Goal: Navigation & Orientation: Find specific page/section

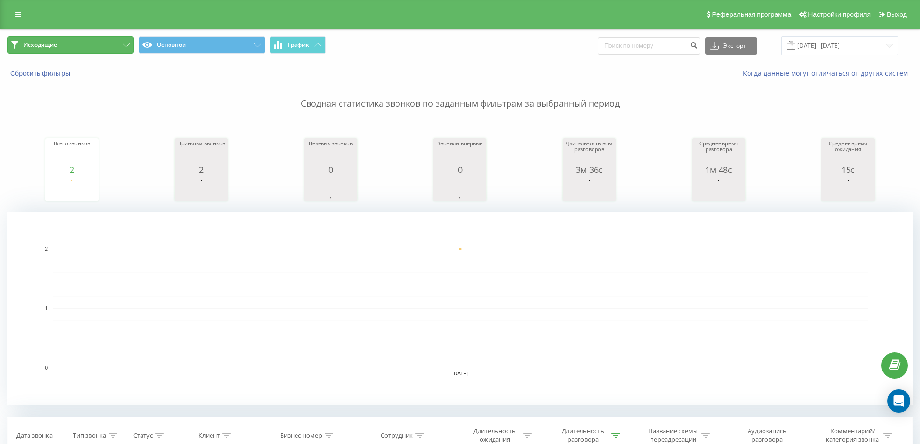
click at [95, 41] on button "Исходящие" at bounding box center [70, 44] width 127 height 17
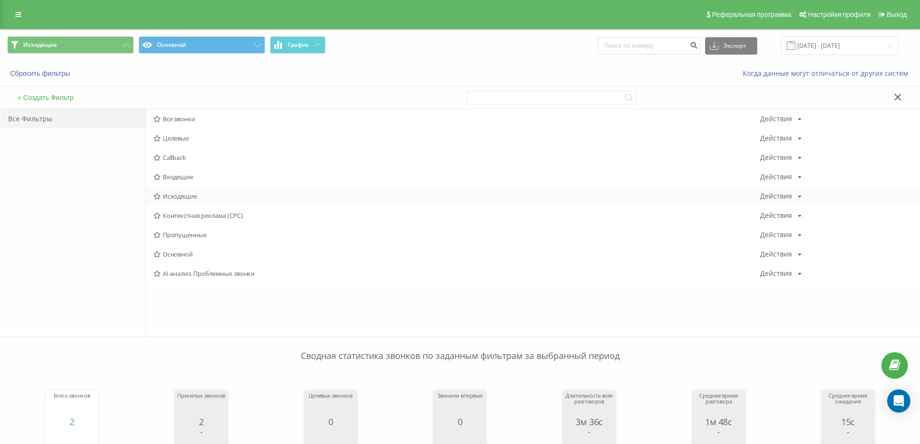
click at [169, 198] on span "Исходящие" at bounding box center [457, 196] width 606 height 7
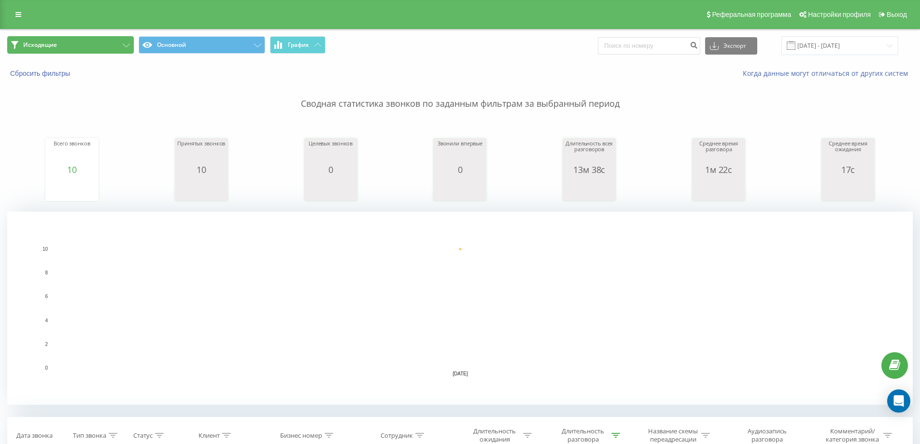
click at [132, 52] on button "Исходящие" at bounding box center [70, 44] width 127 height 17
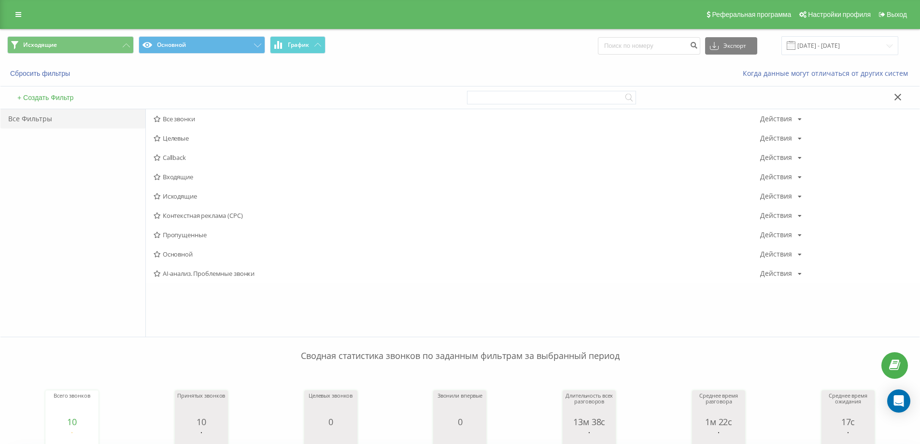
click at [170, 193] on span "Исходящие" at bounding box center [457, 196] width 606 height 7
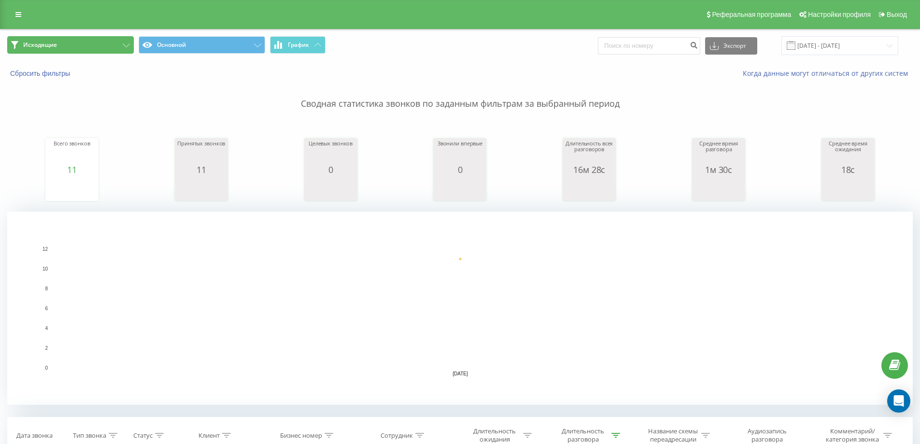
click at [84, 37] on button "Исходящие" at bounding box center [70, 44] width 127 height 17
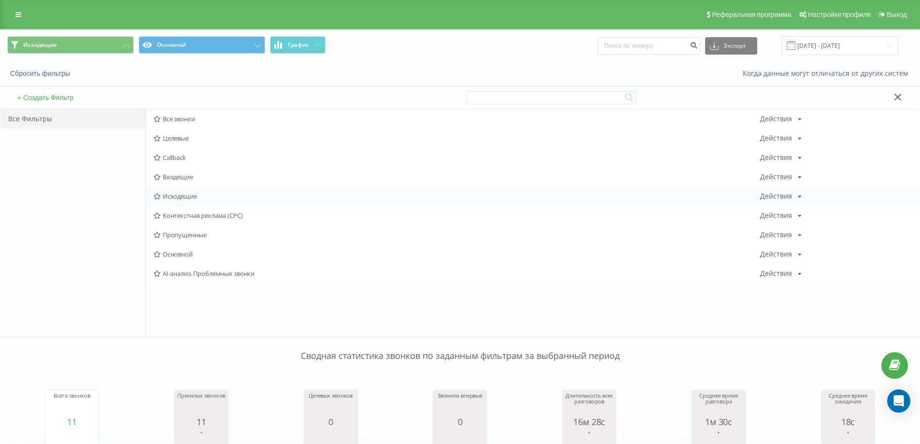
click at [164, 196] on span "Исходящие" at bounding box center [457, 196] width 606 height 7
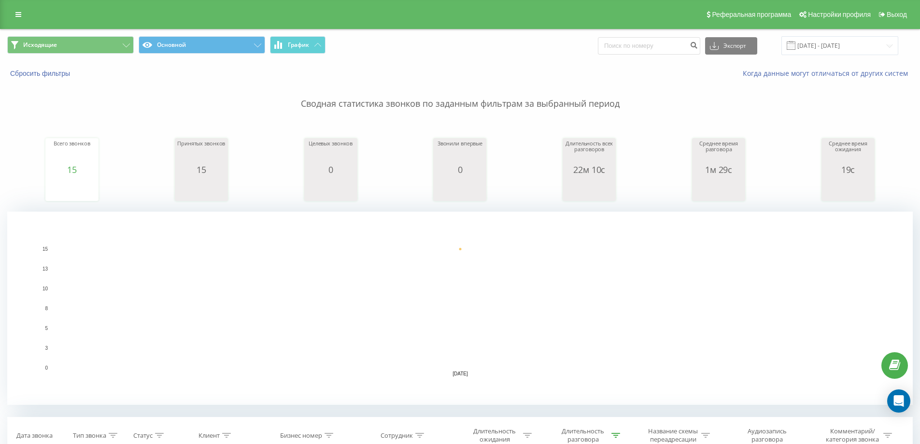
click at [116, 56] on div "Исходящие Основной График Экспорт .csv .xls .xlsx [DATE] - [DATE]" at bounding box center [459, 45] width 919 height 32
click at [108, 49] on button "Исходящие" at bounding box center [70, 44] width 127 height 17
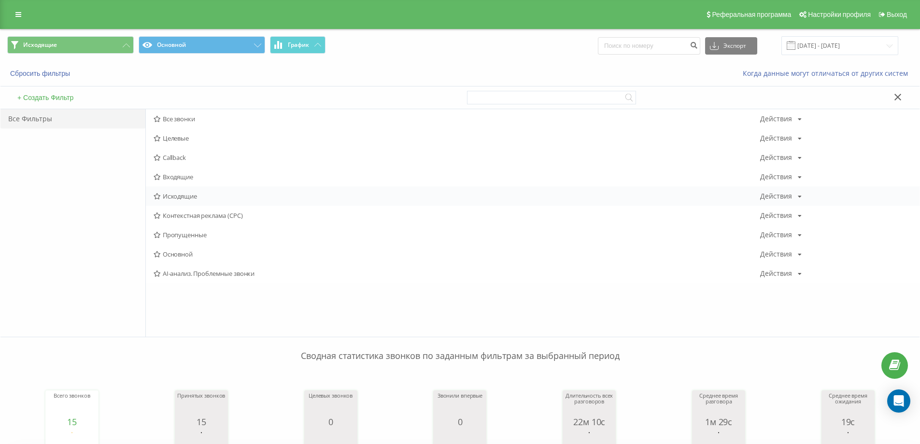
click at [181, 196] on span "Исходящие" at bounding box center [457, 196] width 606 height 7
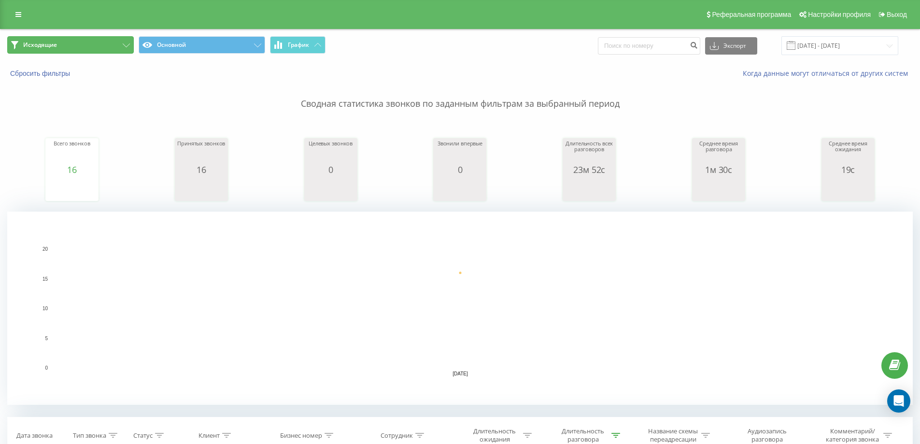
click at [106, 42] on button "Исходящие" at bounding box center [70, 44] width 127 height 17
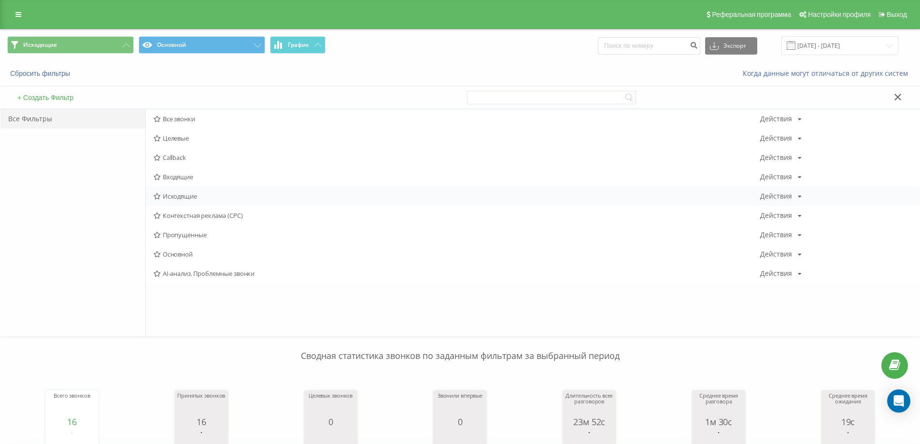
click at [179, 190] on div "Исходящие Действия Редактировать Копировать Удалить По умолчанию Поделиться" at bounding box center [533, 195] width 774 height 19
click at [180, 194] on span "Исходящие" at bounding box center [457, 196] width 606 height 7
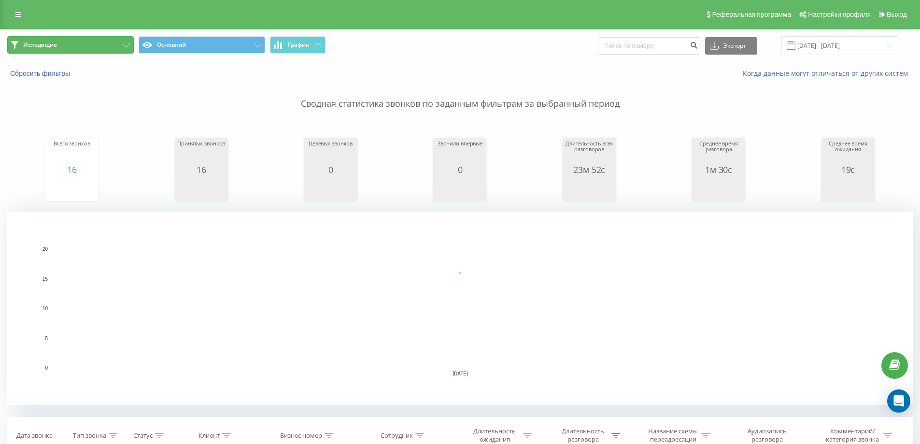
click at [109, 49] on button "Исходящие" at bounding box center [70, 44] width 127 height 17
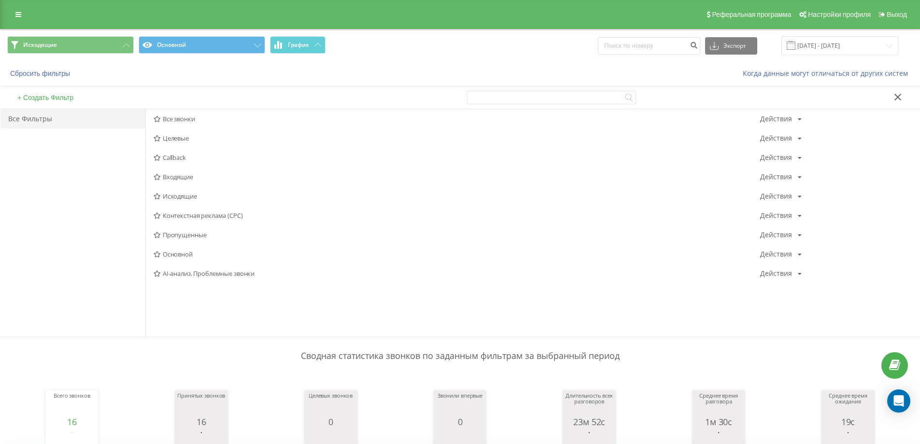
click at [189, 199] on span "Исходящие" at bounding box center [457, 196] width 606 height 7
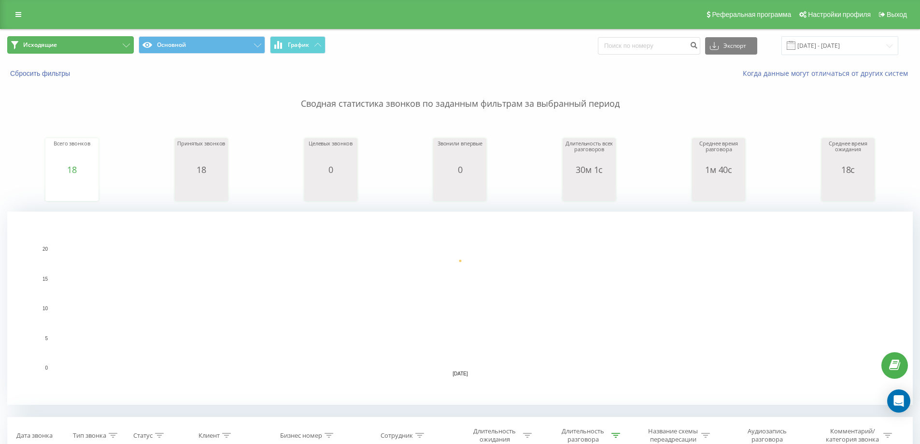
click at [107, 40] on button "Исходящие" at bounding box center [70, 44] width 127 height 17
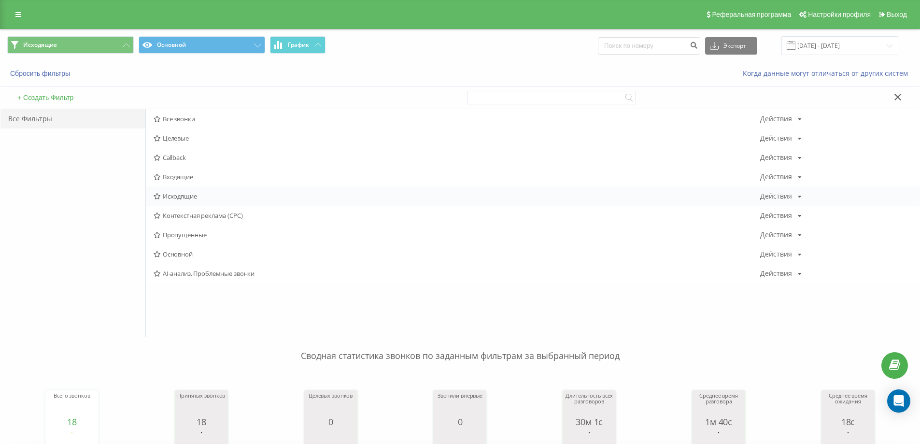
click at [174, 194] on span "Исходящие" at bounding box center [457, 196] width 606 height 7
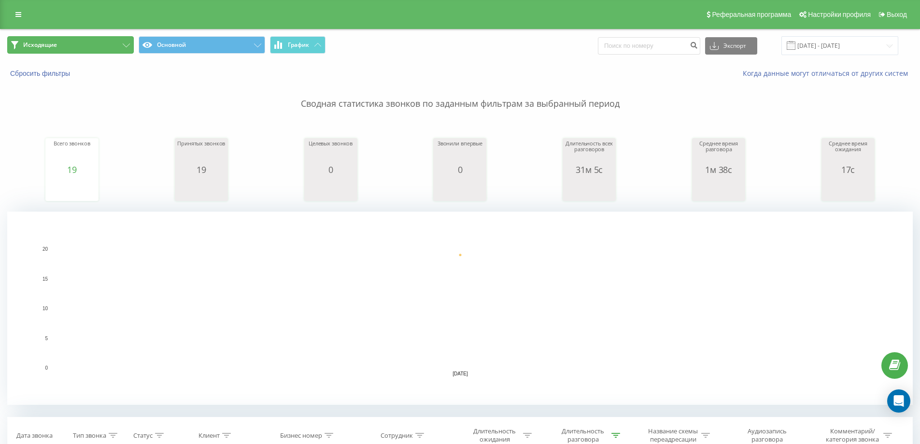
click at [112, 40] on button "Исходящие" at bounding box center [70, 44] width 127 height 17
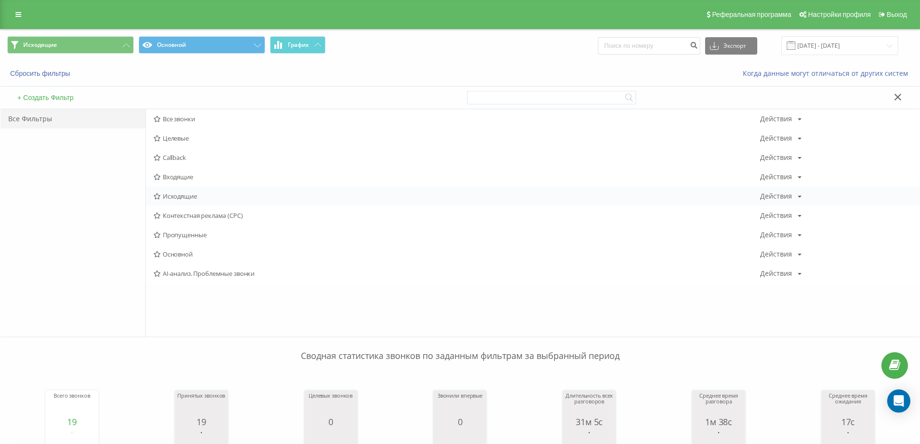
click at [177, 196] on span "Исходящие" at bounding box center [457, 196] width 606 height 7
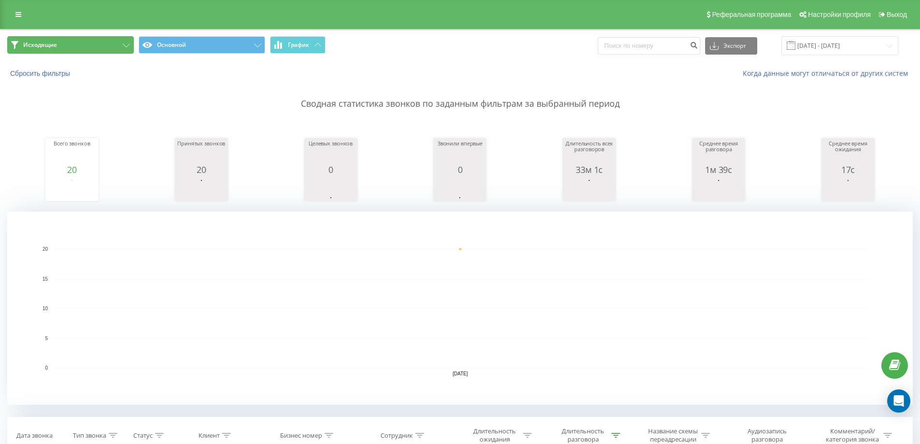
click at [54, 51] on button "Исходящие" at bounding box center [70, 44] width 127 height 17
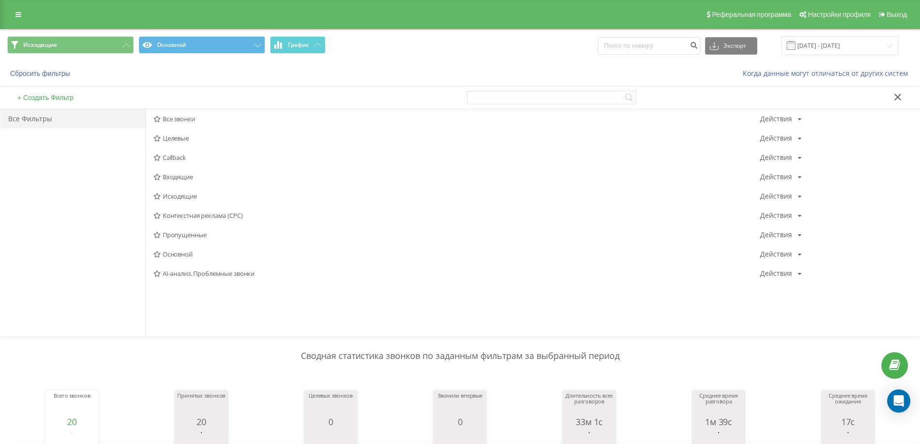
click at [161, 195] on span "Исходящие" at bounding box center [457, 196] width 606 height 7
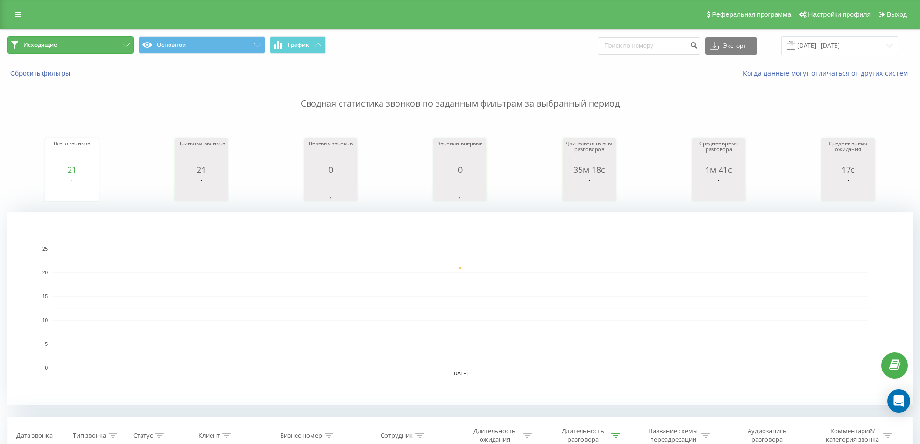
click at [107, 42] on button "Исходящие" at bounding box center [70, 44] width 127 height 17
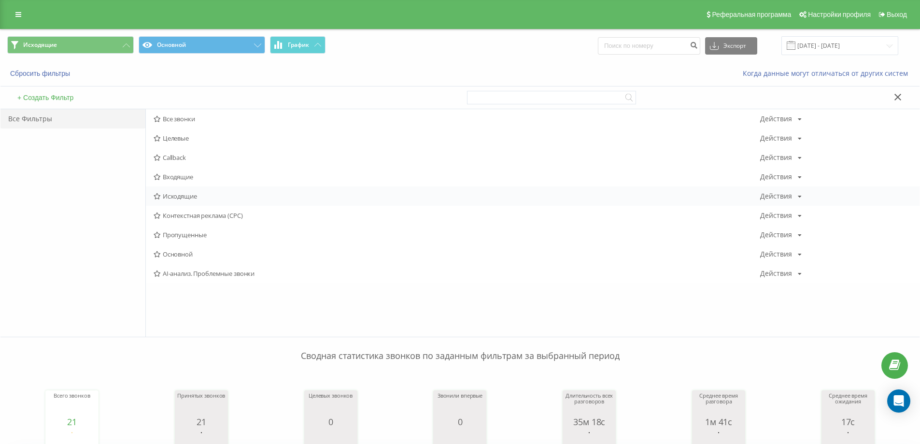
click at [183, 193] on span "Исходящие" at bounding box center [457, 196] width 606 height 7
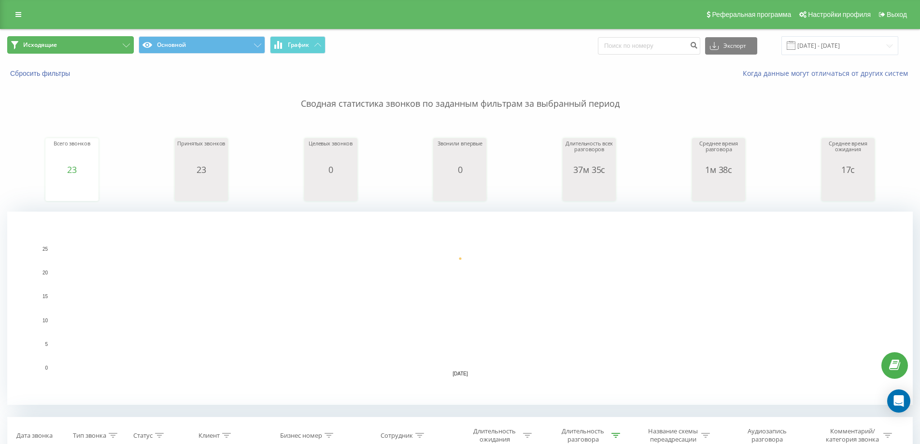
click at [106, 42] on button "Исходящие" at bounding box center [70, 44] width 127 height 17
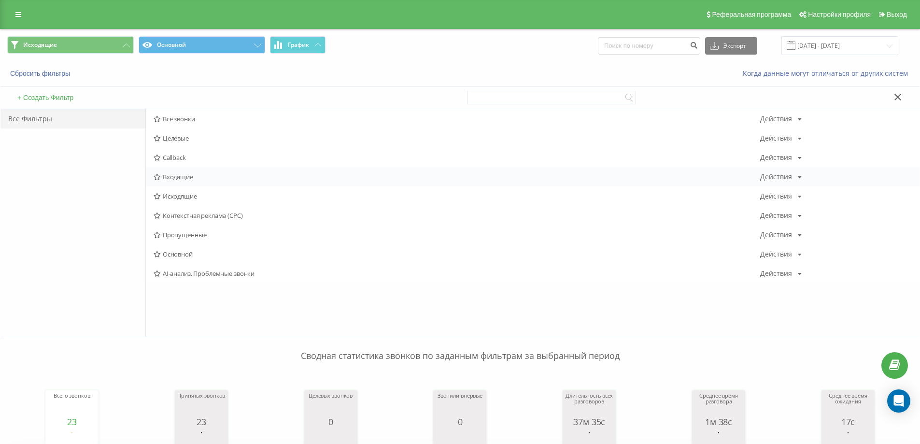
click at [177, 179] on span "Входящие" at bounding box center [457, 176] width 606 height 7
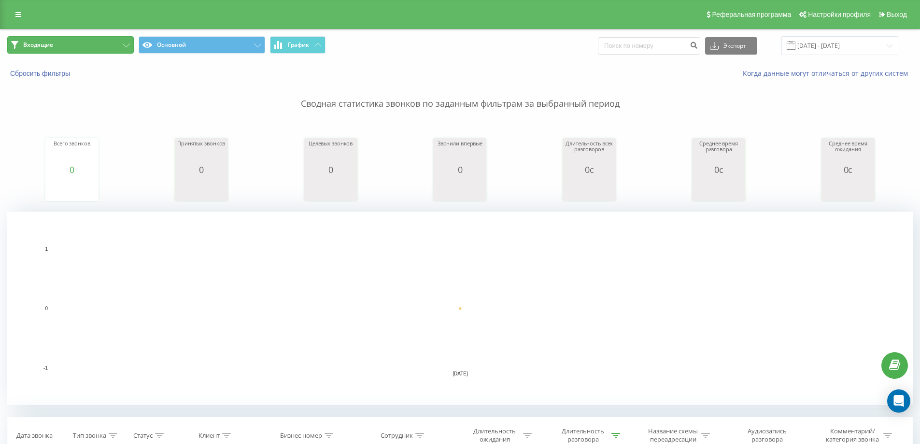
click at [83, 47] on button "Входящие" at bounding box center [70, 44] width 127 height 17
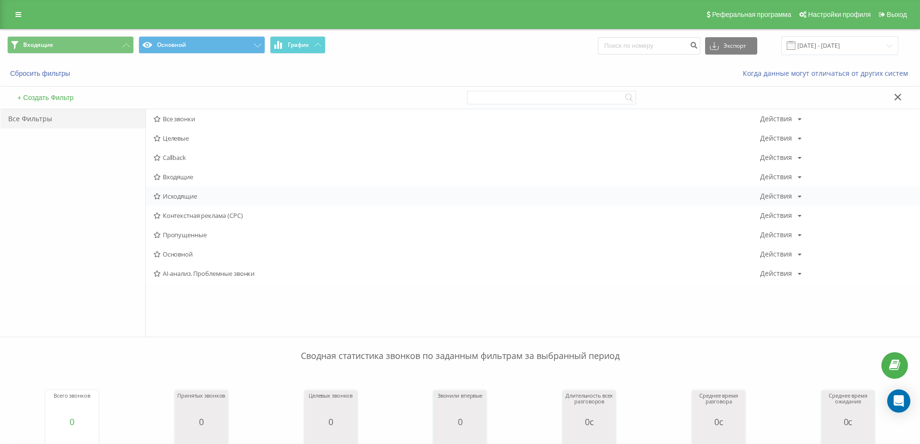
click at [156, 197] on icon at bounding box center [157, 196] width 7 height 6
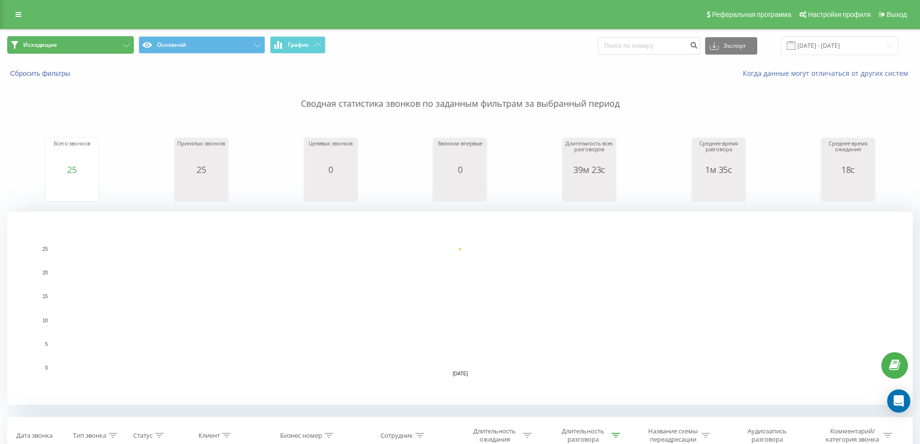
click at [107, 42] on button "Исходящие" at bounding box center [70, 44] width 127 height 17
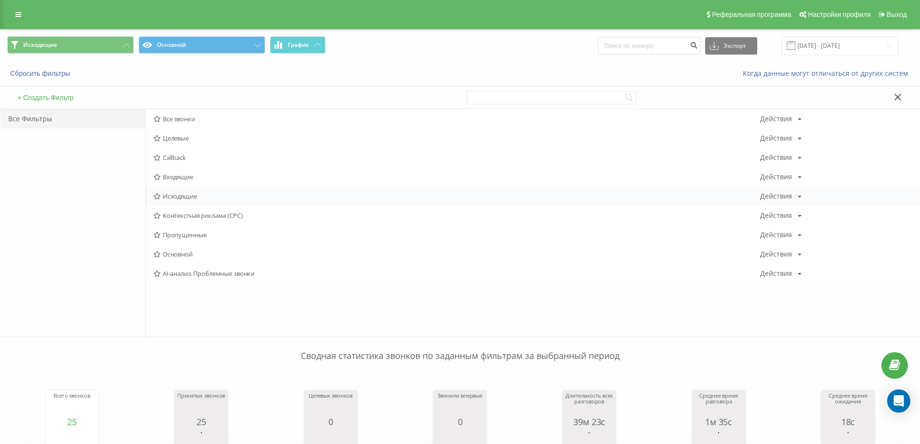
click at [176, 196] on span "Исходящие" at bounding box center [457, 196] width 606 height 7
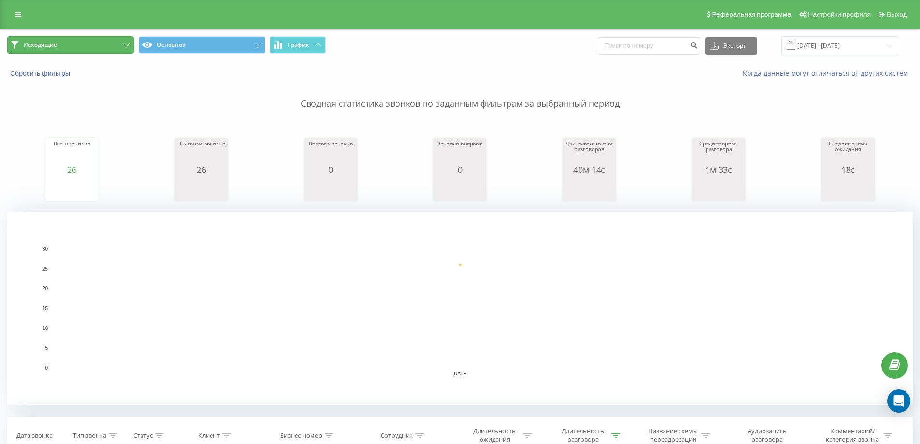
click at [109, 40] on button "Исходящие" at bounding box center [70, 44] width 127 height 17
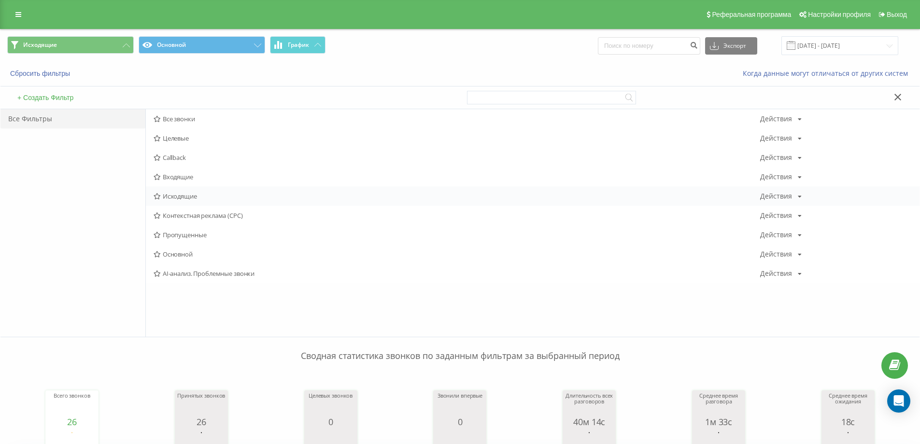
click at [179, 197] on span "Исходящие" at bounding box center [457, 196] width 606 height 7
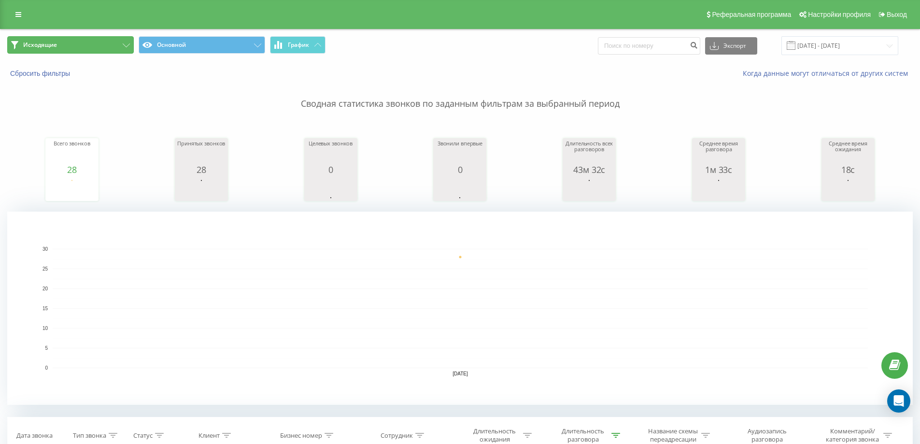
click at [94, 49] on button "Исходящие" at bounding box center [70, 44] width 127 height 17
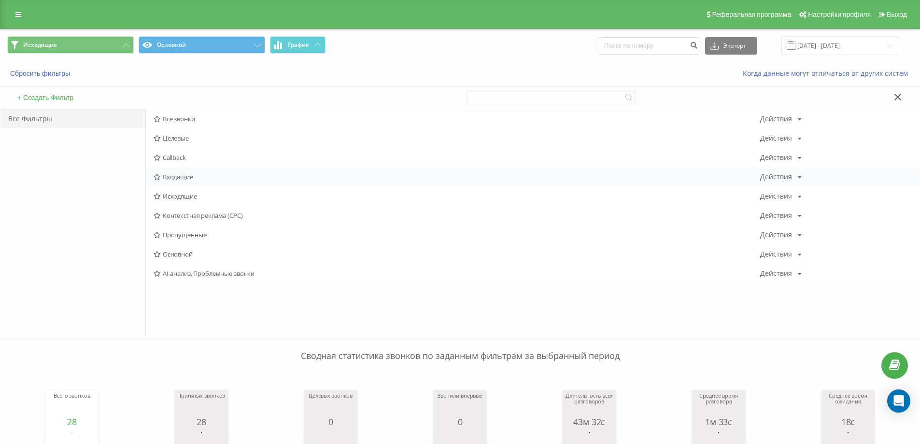
click at [173, 178] on span "Входящие" at bounding box center [457, 176] width 606 height 7
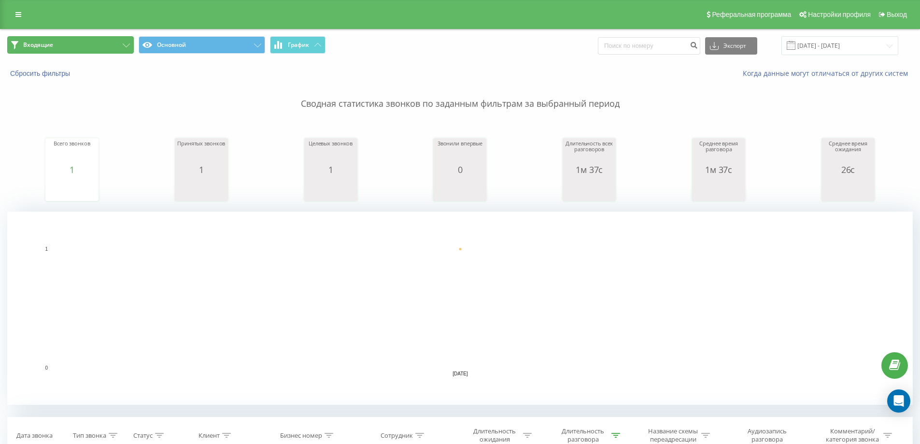
click at [116, 43] on button "Входящие" at bounding box center [70, 44] width 127 height 17
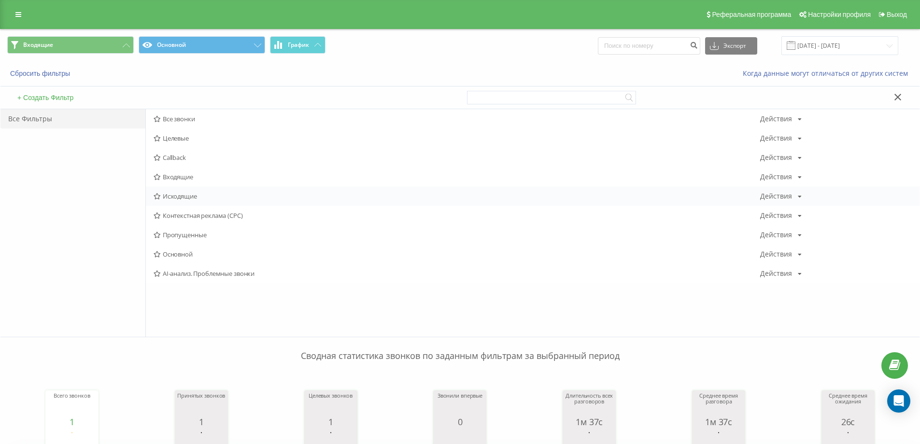
click at [182, 195] on span "Исходящие" at bounding box center [457, 196] width 606 height 7
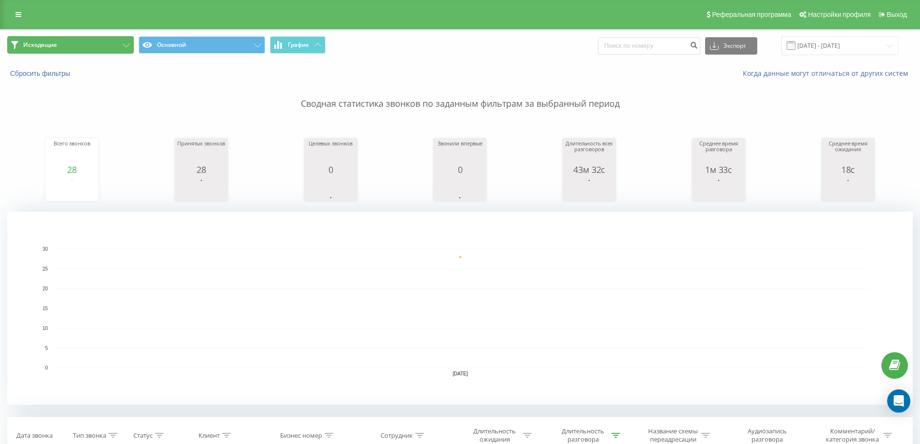
click at [108, 47] on button "Исходящие" at bounding box center [70, 44] width 127 height 17
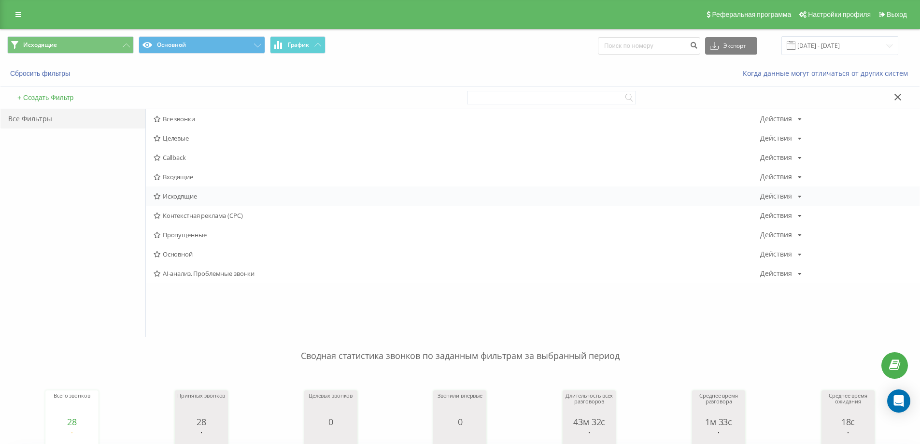
click at [189, 196] on span "Исходящие" at bounding box center [457, 196] width 606 height 7
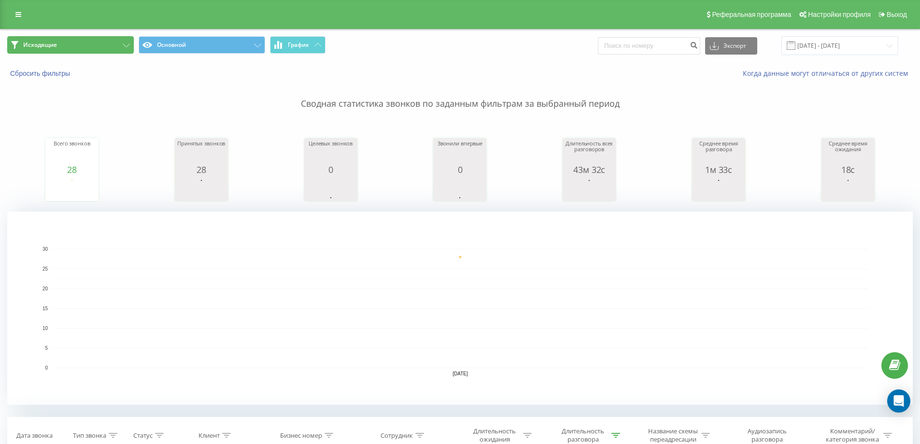
click at [106, 43] on button "Исходящие" at bounding box center [70, 44] width 127 height 17
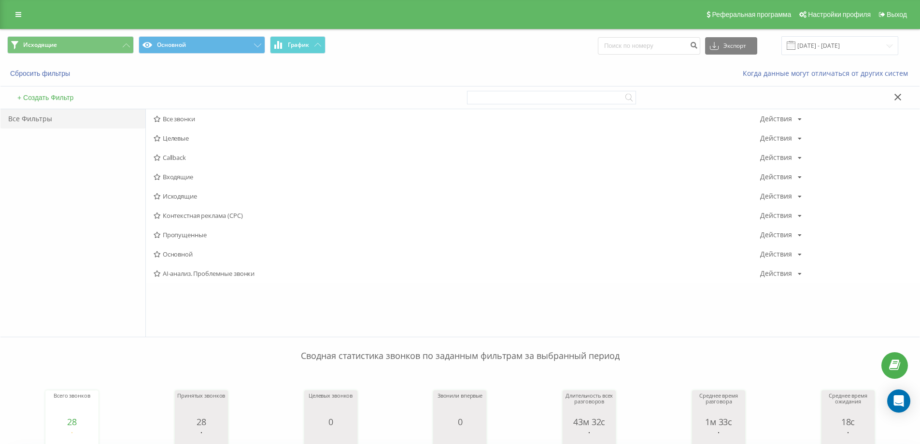
click at [187, 180] on span "Входящие" at bounding box center [457, 176] width 606 height 7
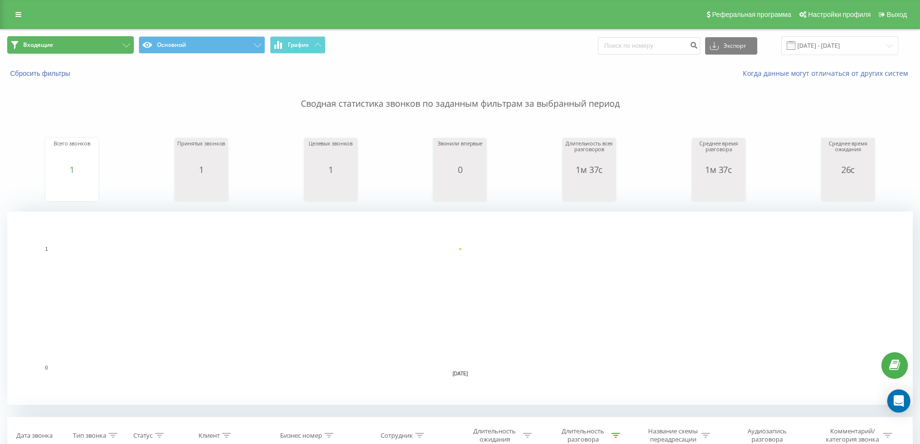
click at [112, 40] on button "Входящие" at bounding box center [70, 44] width 127 height 17
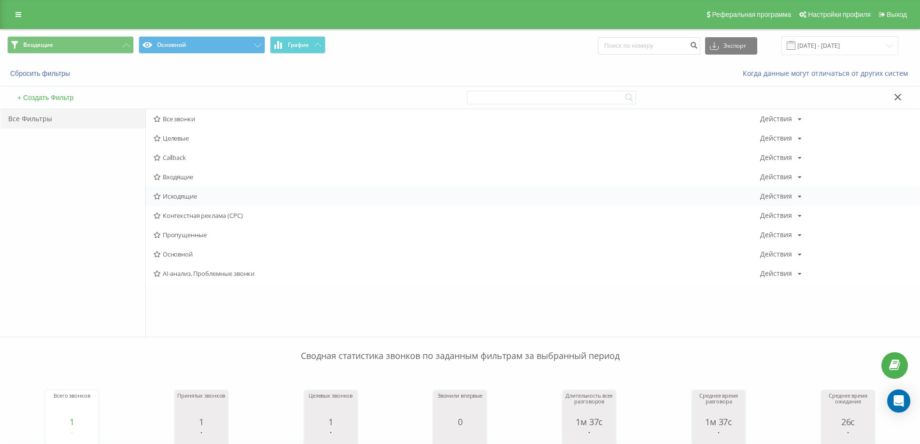
click at [176, 194] on span "Исходящие" at bounding box center [457, 196] width 606 height 7
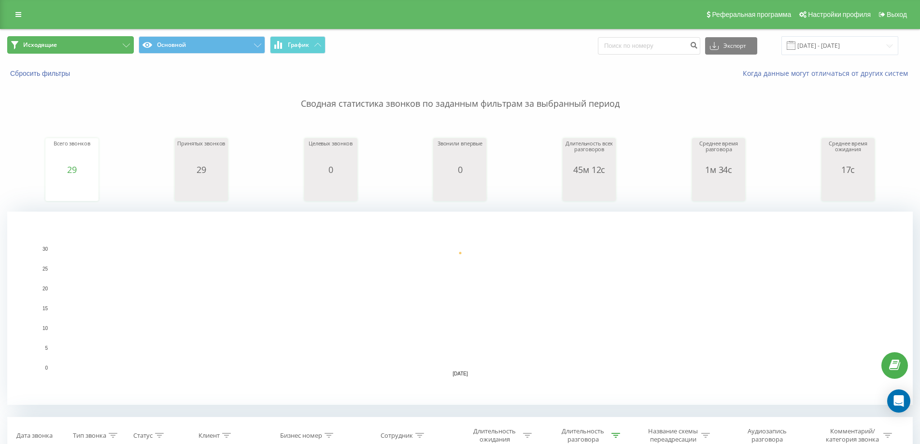
click at [88, 45] on button "Исходящие" at bounding box center [70, 44] width 127 height 17
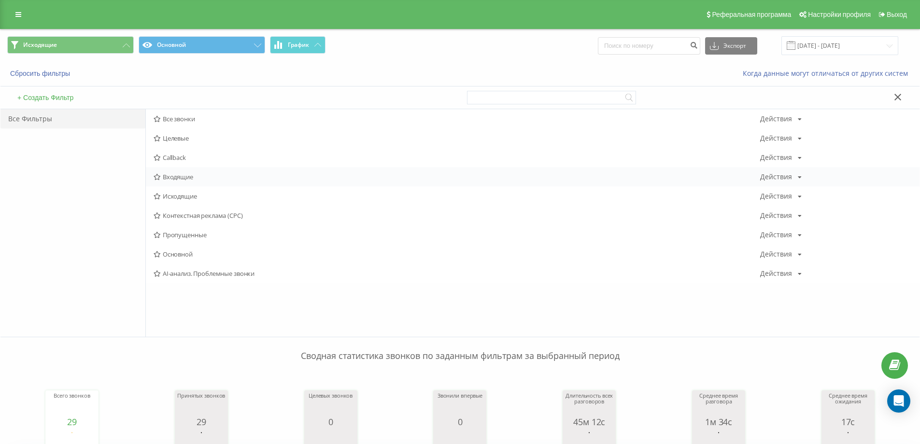
click at [169, 174] on span "Входящие" at bounding box center [457, 176] width 606 height 7
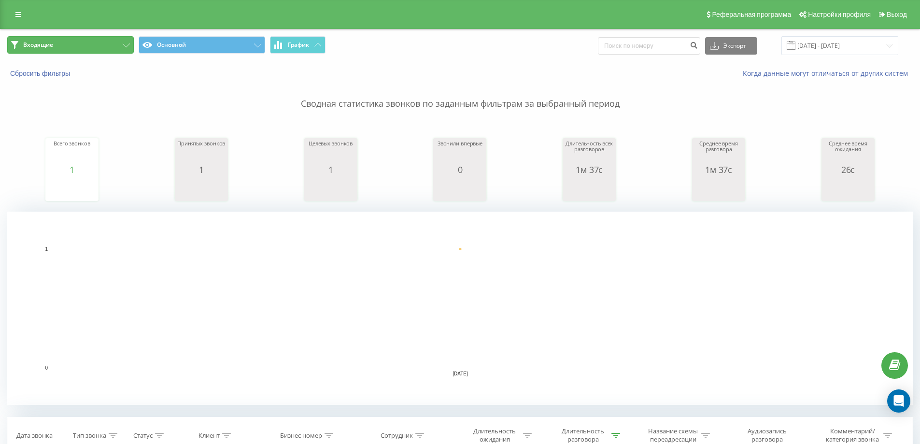
click at [109, 42] on button "Входящие" at bounding box center [70, 44] width 127 height 17
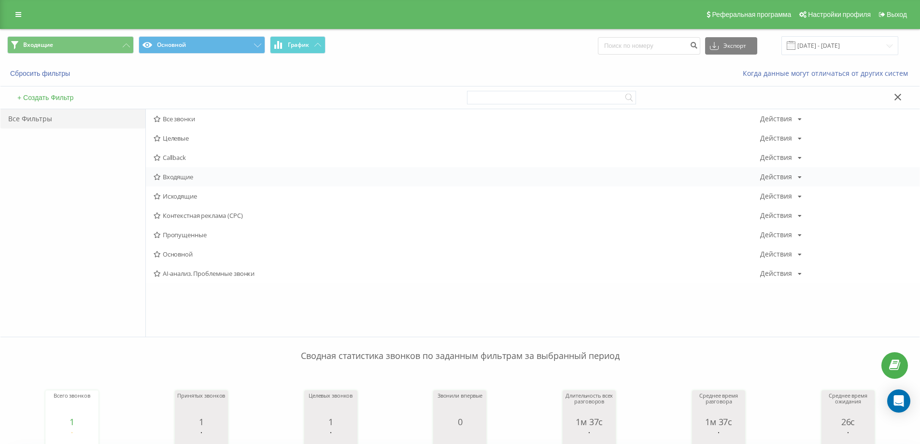
click at [197, 179] on span "Входящие" at bounding box center [457, 176] width 606 height 7
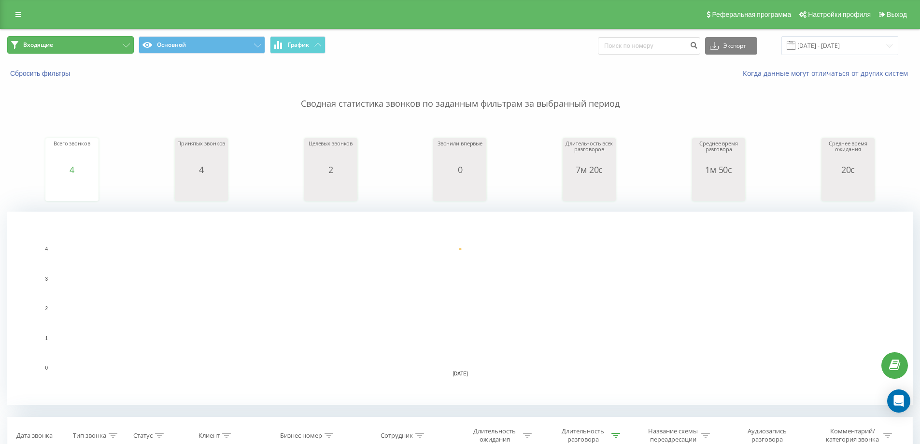
click at [116, 39] on button "Входящие" at bounding box center [70, 44] width 127 height 17
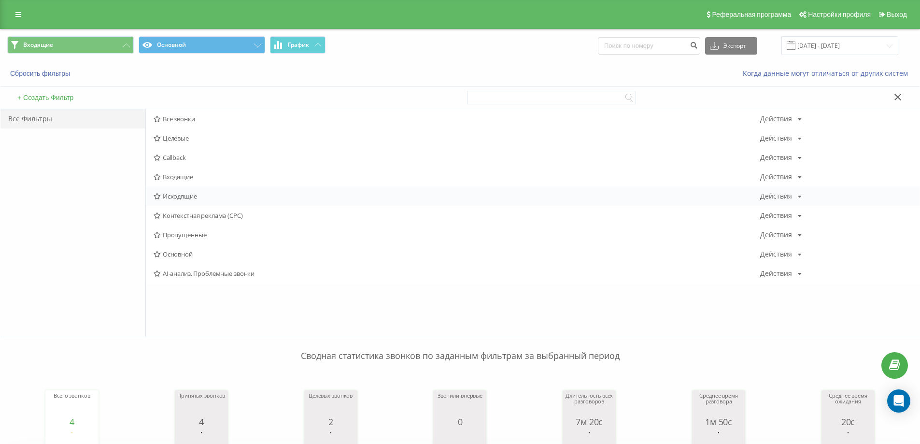
click at [203, 197] on span "Исходящие" at bounding box center [457, 196] width 606 height 7
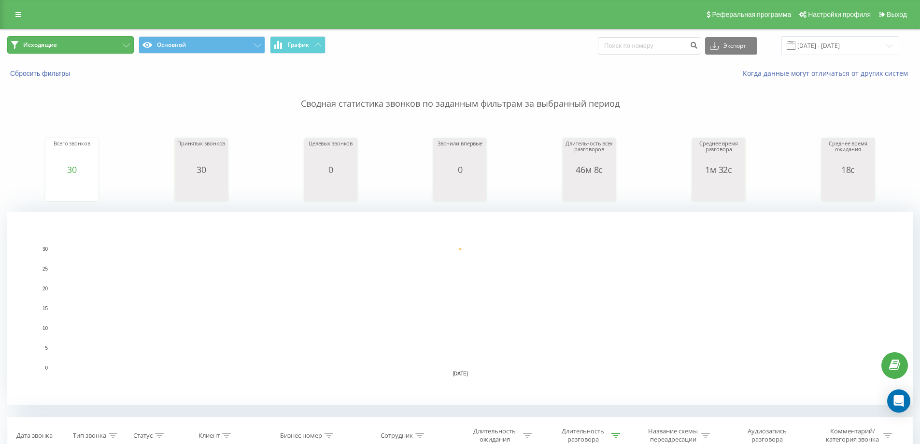
click at [106, 42] on button "Исходящие" at bounding box center [70, 44] width 127 height 17
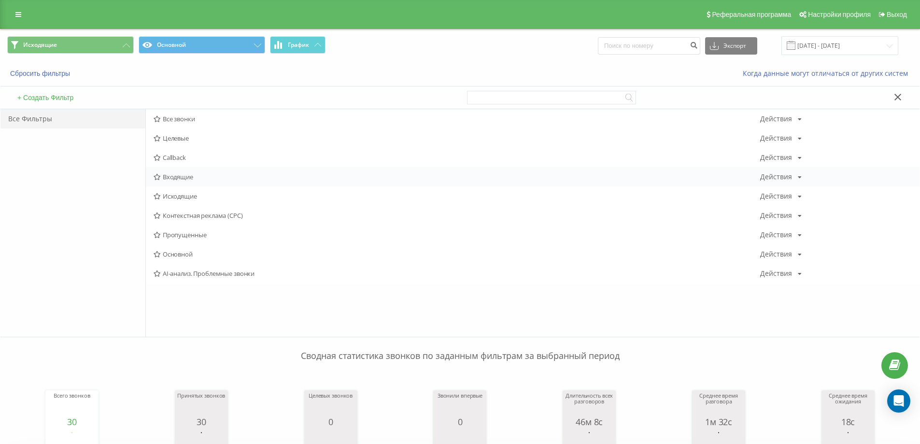
click at [158, 174] on icon at bounding box center [157, 177] width 7 height 6
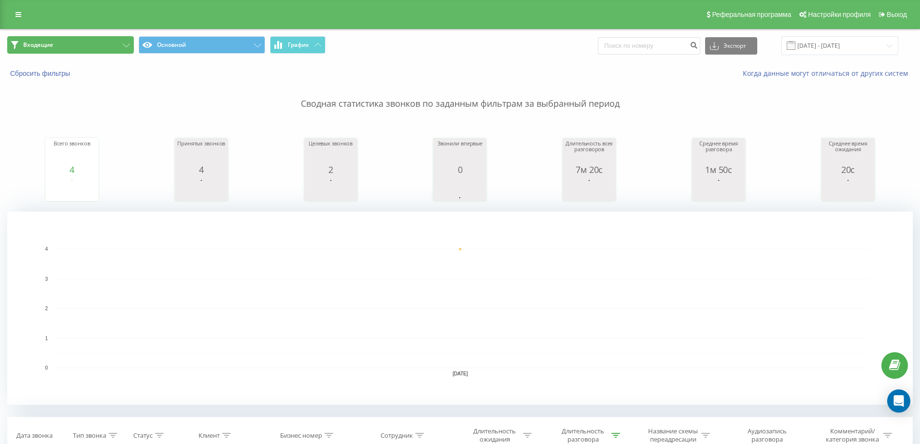
click at [104, 49] on button "Входящие" at bounding box center [70, 44] width 127 height 17
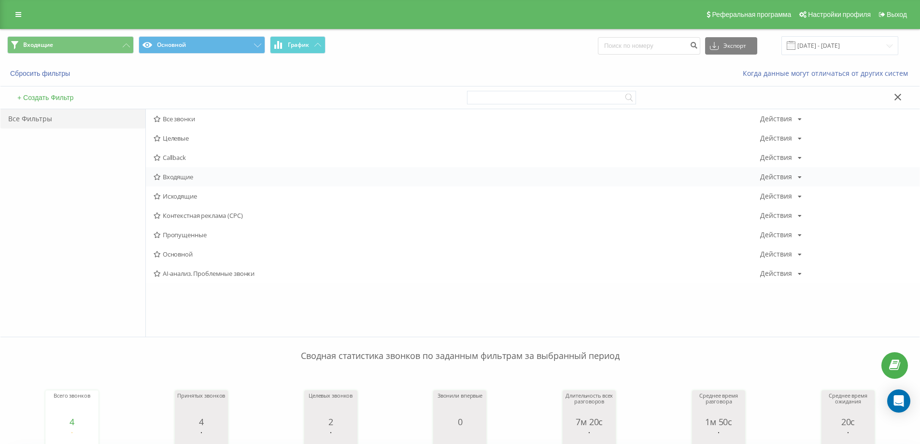
click at [173, 180] on span "Входящие" at bounding box center [457, 176] width 606 height 7
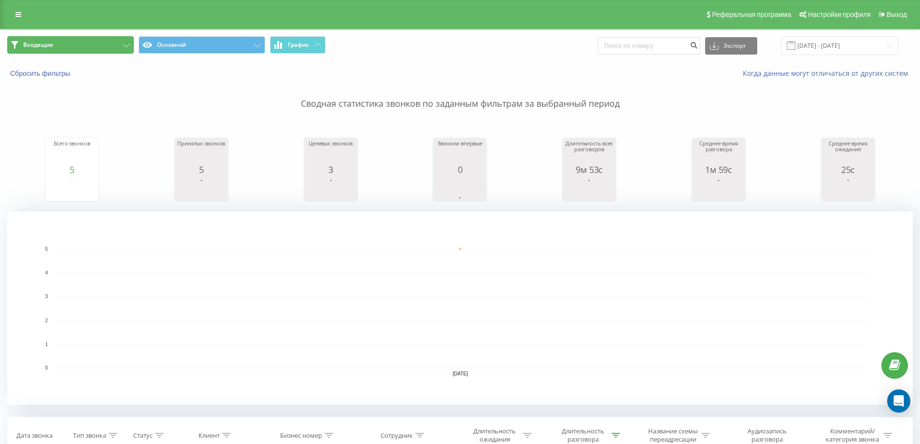
click at [104, 45] on button "Входящие" at bounding box center [70, 44] width 127 height 17
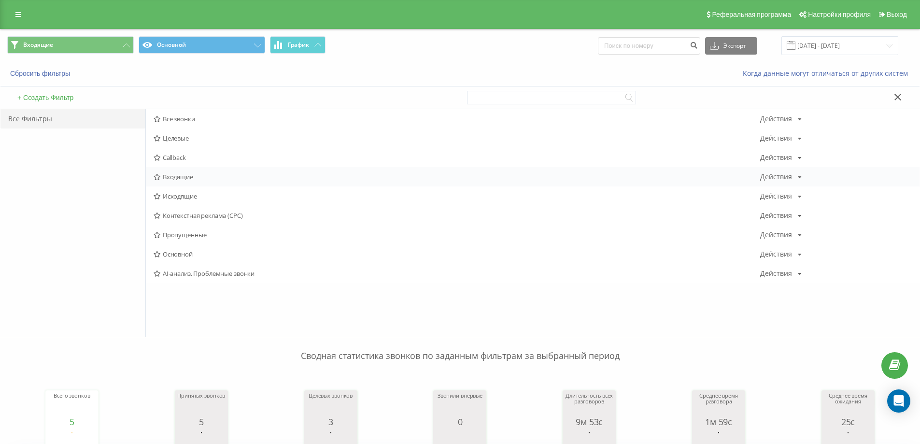
click at [165, 180] on span "Входящие" at bounding box center [457, 176] width 606 height 7
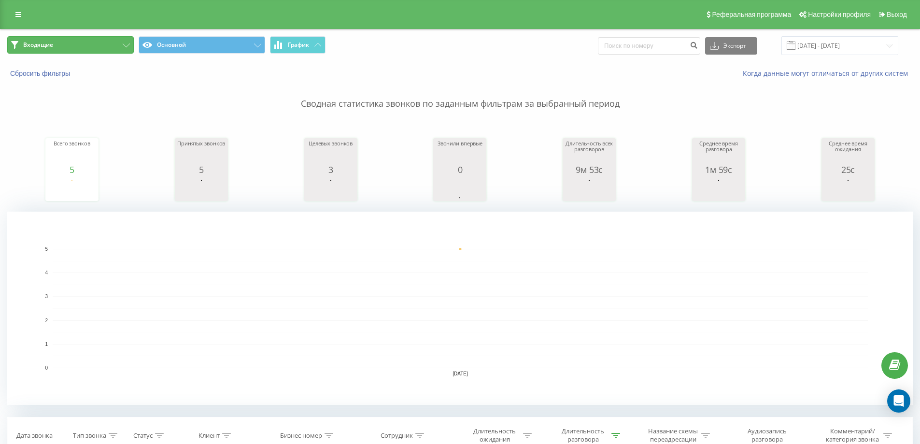
click at [96, 39] on button "Входящие" at bounding box center [70, 44] width 127 height 17
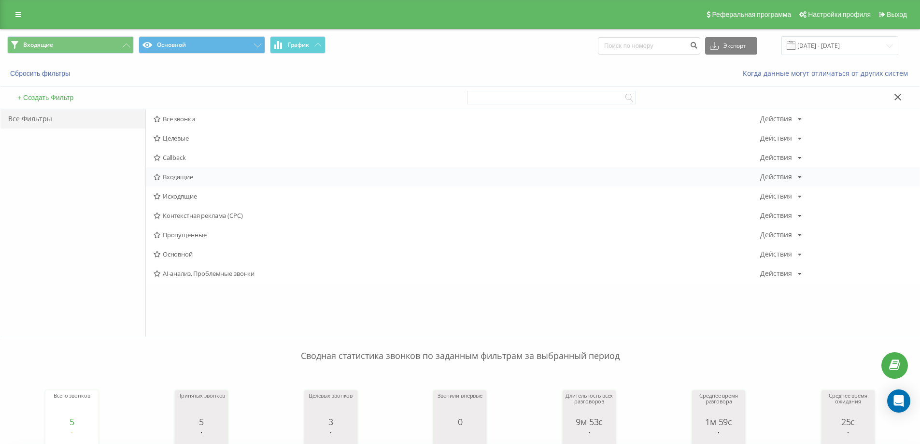
click at [169, 180] on span "Входящие" at bounding box center [457, 176] width 606 height 7
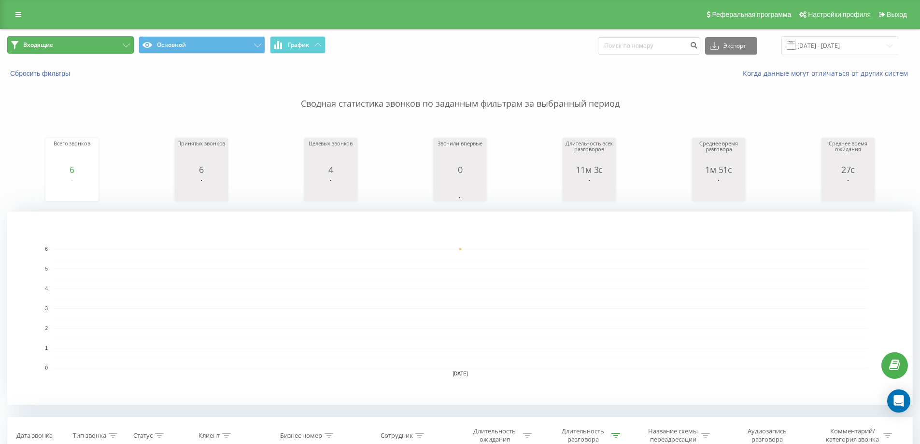
click at [102, 48] on button "Входящие" at bounding box center [70, 44] width 127 height 17
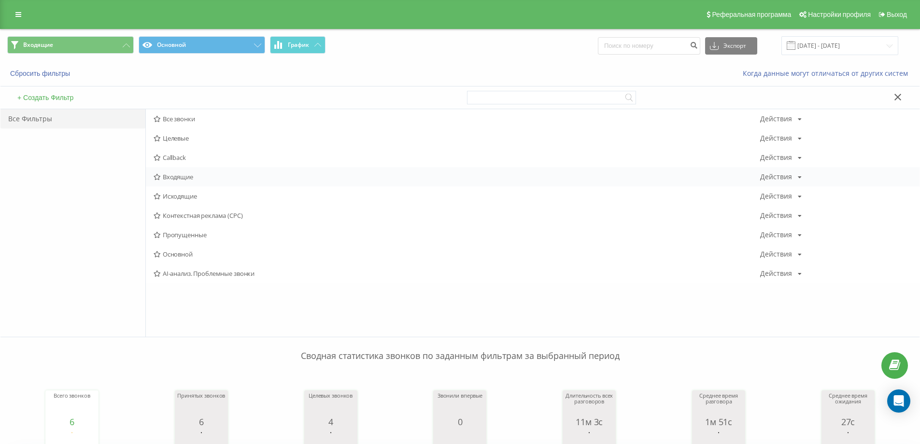
click at [176, 174] on span "Входящие" at bounding box center [457, 176] width 606 height 7
